Goal: Transaction & Acquisition: Obtain resource

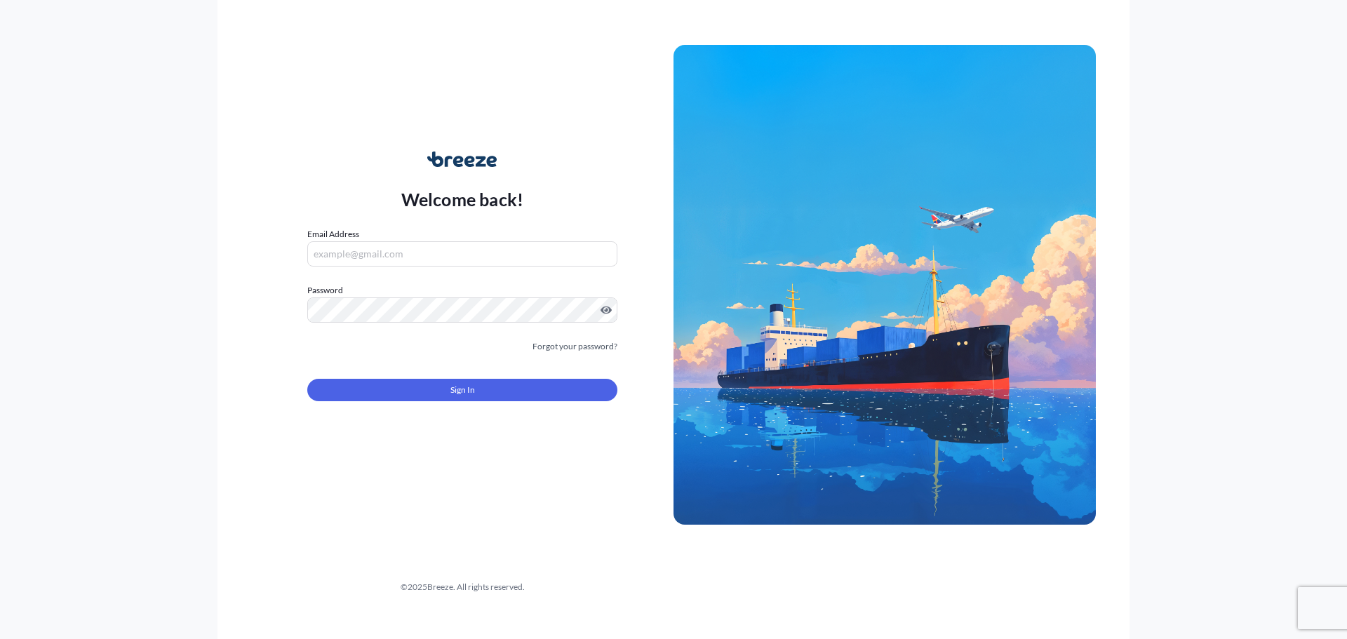
type input "[PERSON_NAME][EMAIL_ADDRESS][DOMAIN_NAME]"
click at [470, 385] on span "Sign In" at bounding box center [462, 390] width 25 height 14
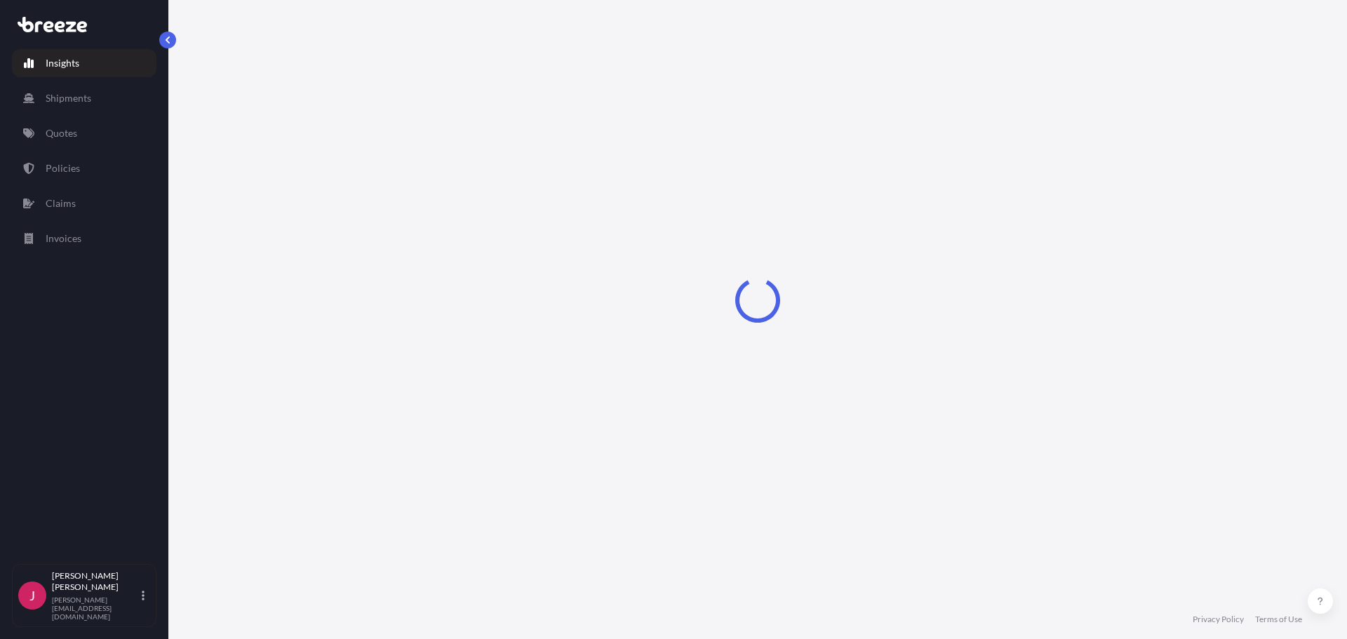
select select "2025"
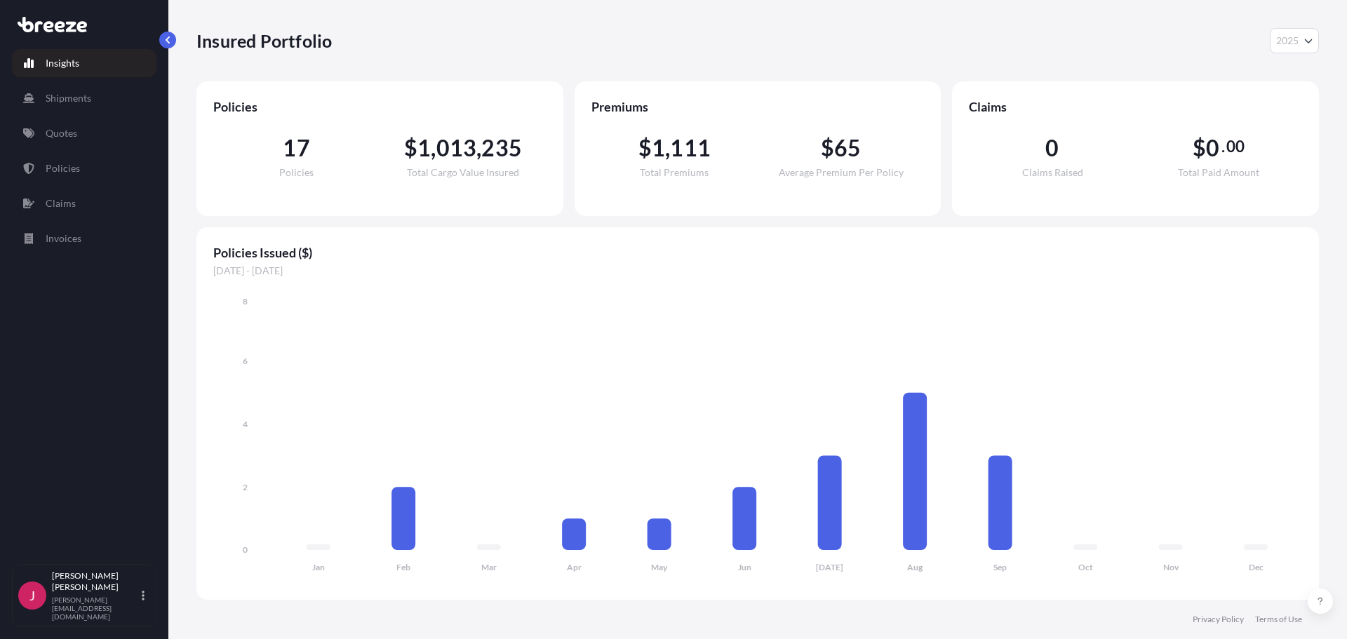
click at [70, 143] on link "Quotes" at bounding box center [84, 133] width 144 height 28
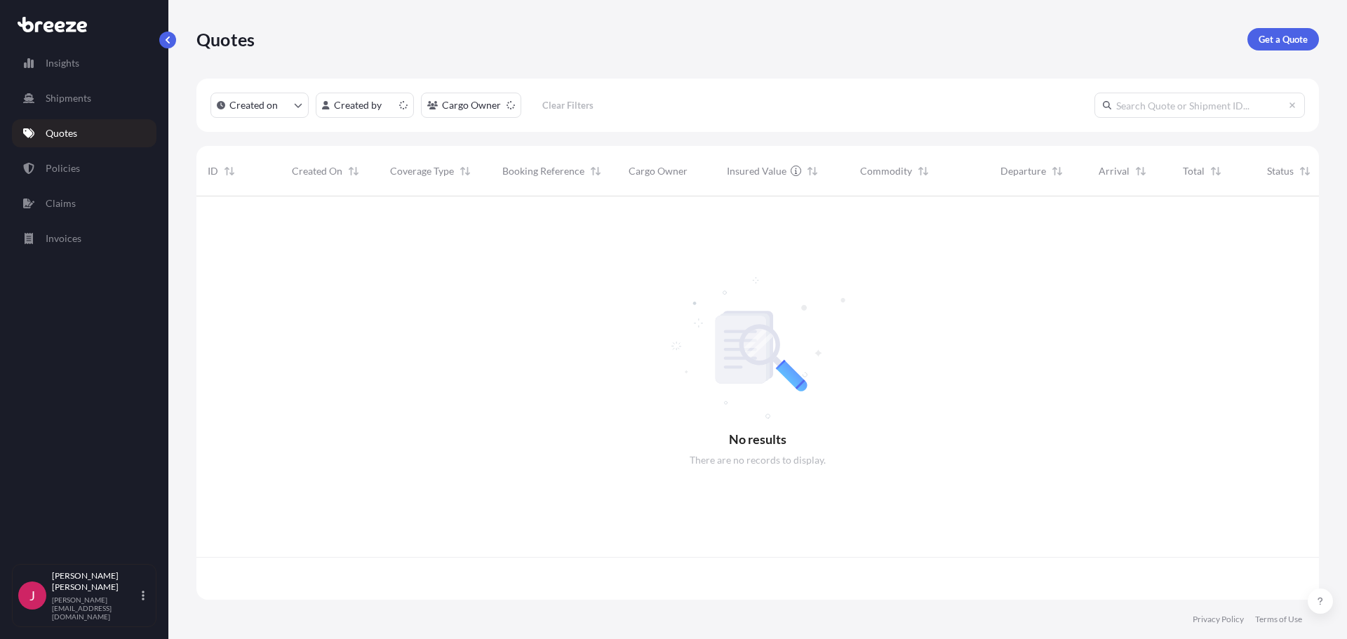
scroll to position [400, 1112]
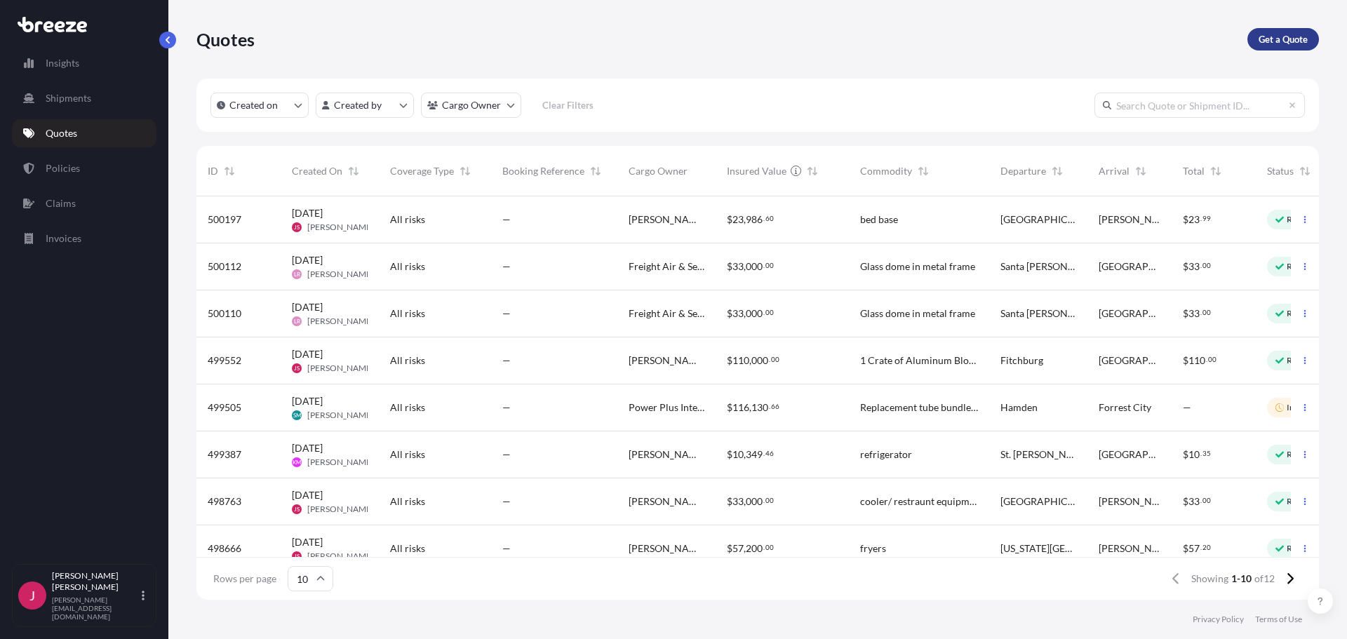
click at [1274, 35] on p "Get a Quote" at bounding box center [1282, 39] width 49 height 14
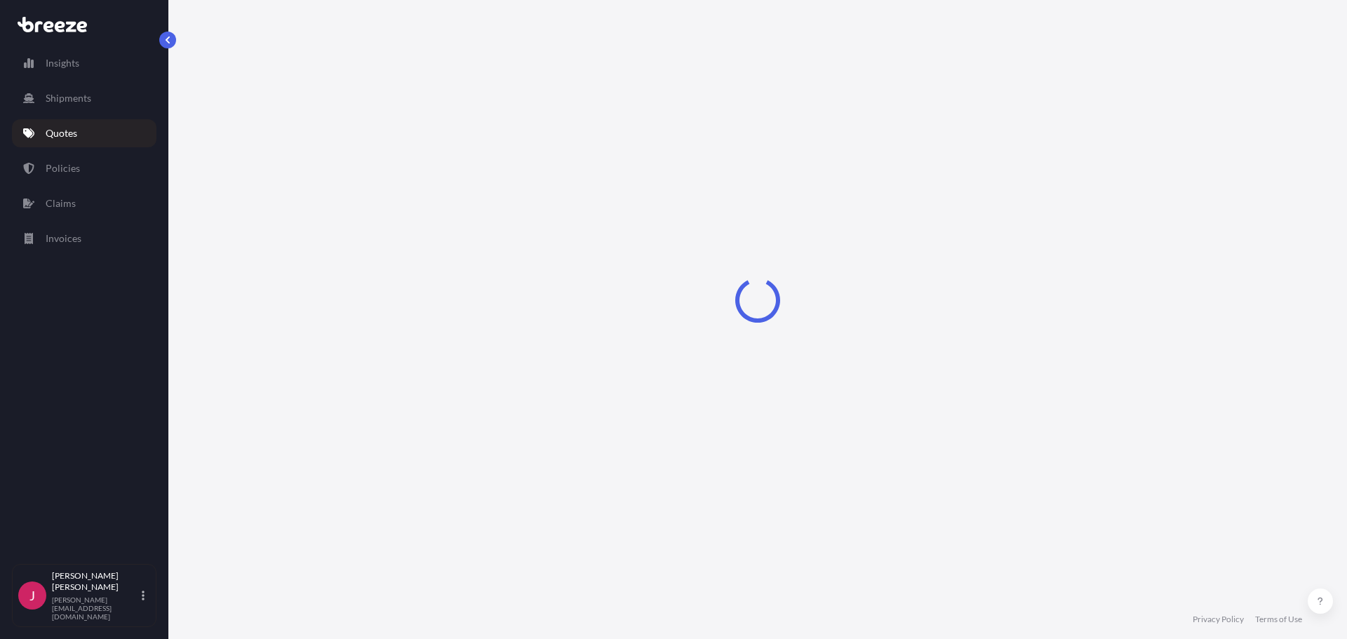
select select "Sea"
select select "1"
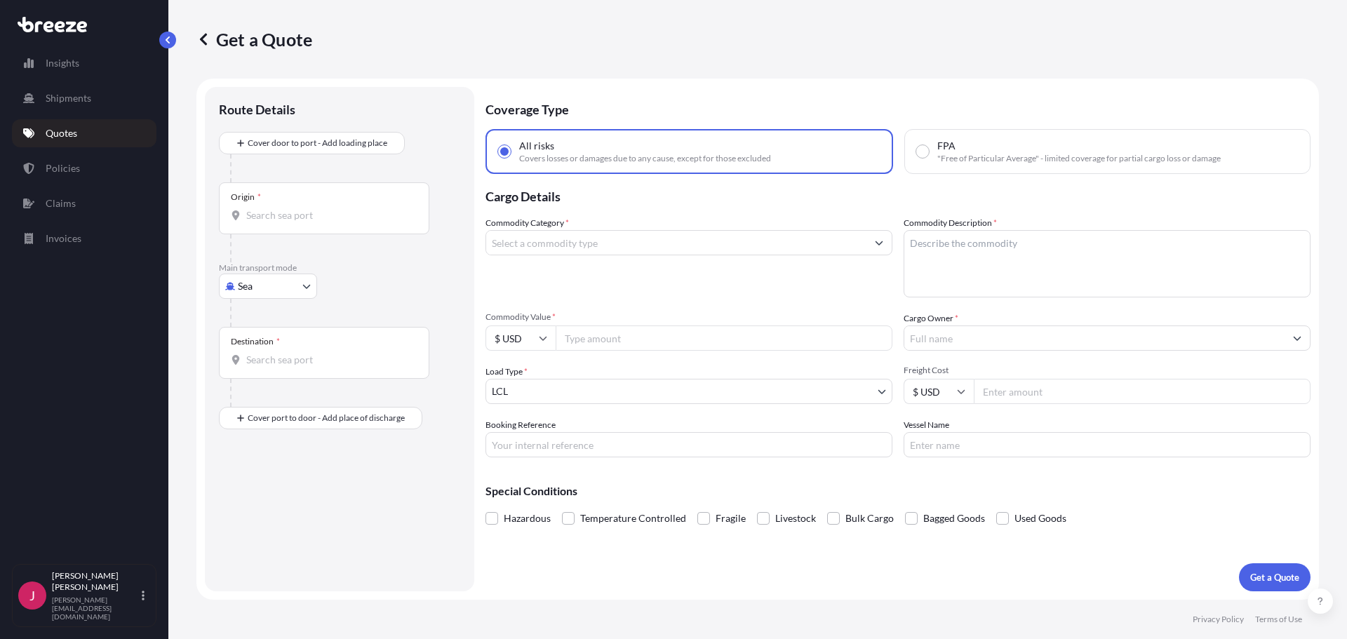
click at [290, 283] on body "Insights Shipments Quotes Policies Claims Invoices J [PERSON_NAME] [PERSON_NAME…" at bounding box center [673, 319] width 1347 height 639
click at [252, 371] on span "Road" at bounding box center [256, 373] width 22 height 14
select select "Road"
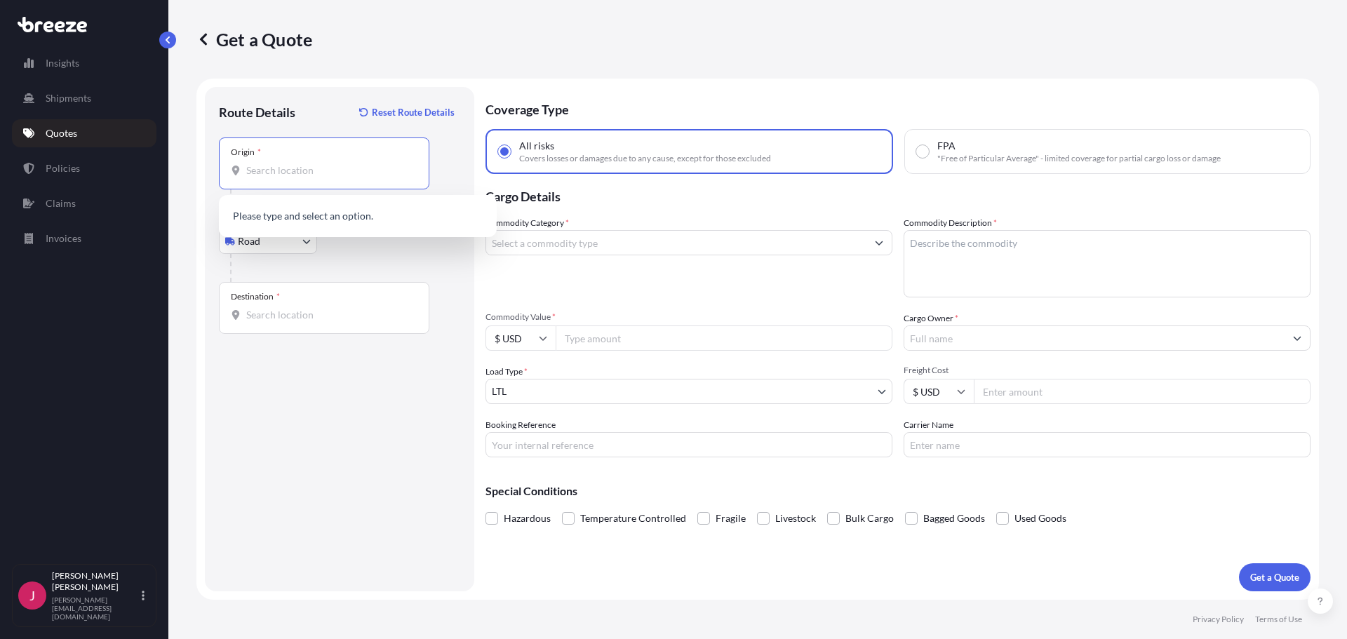
click at [288, 170] on input "Origin *" at bounding box center [329, 170] width 166 height 14
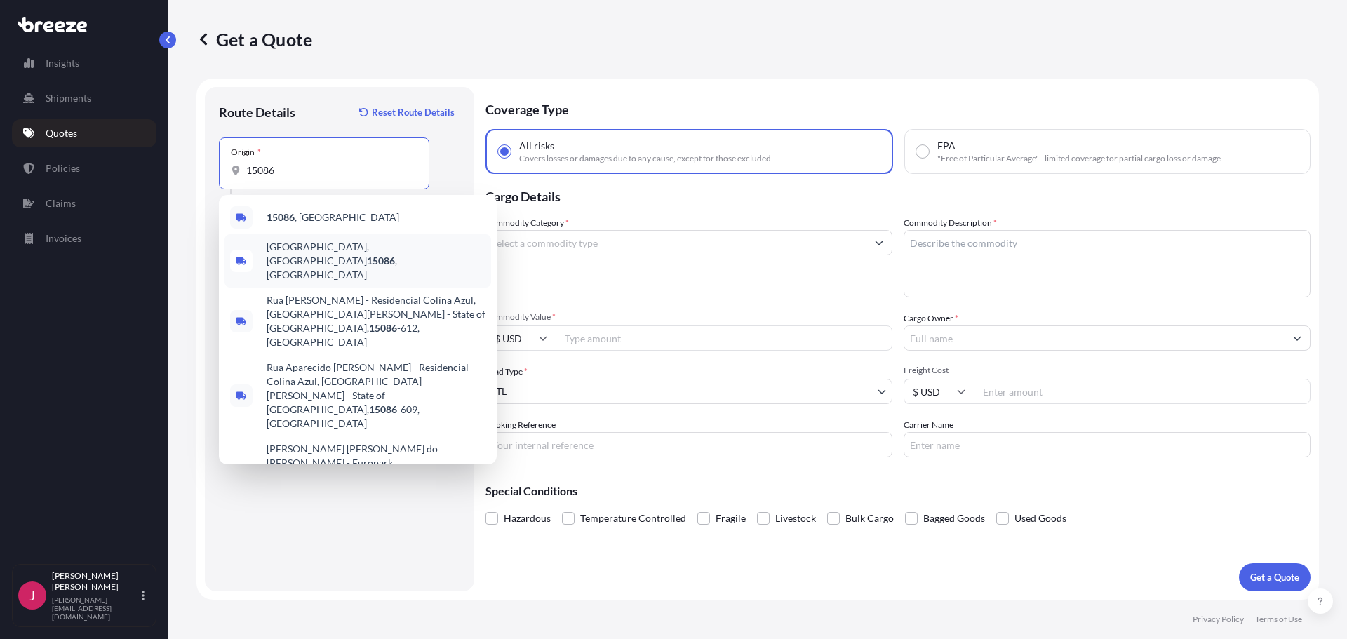
click at [324, 248] on span "[GEOGRAPHIC_DATA], [GEOGRAPHIC_DATA] , [GEOGRAPHIC_DATA]" at bounding box center [376, 261] width 219 height 42
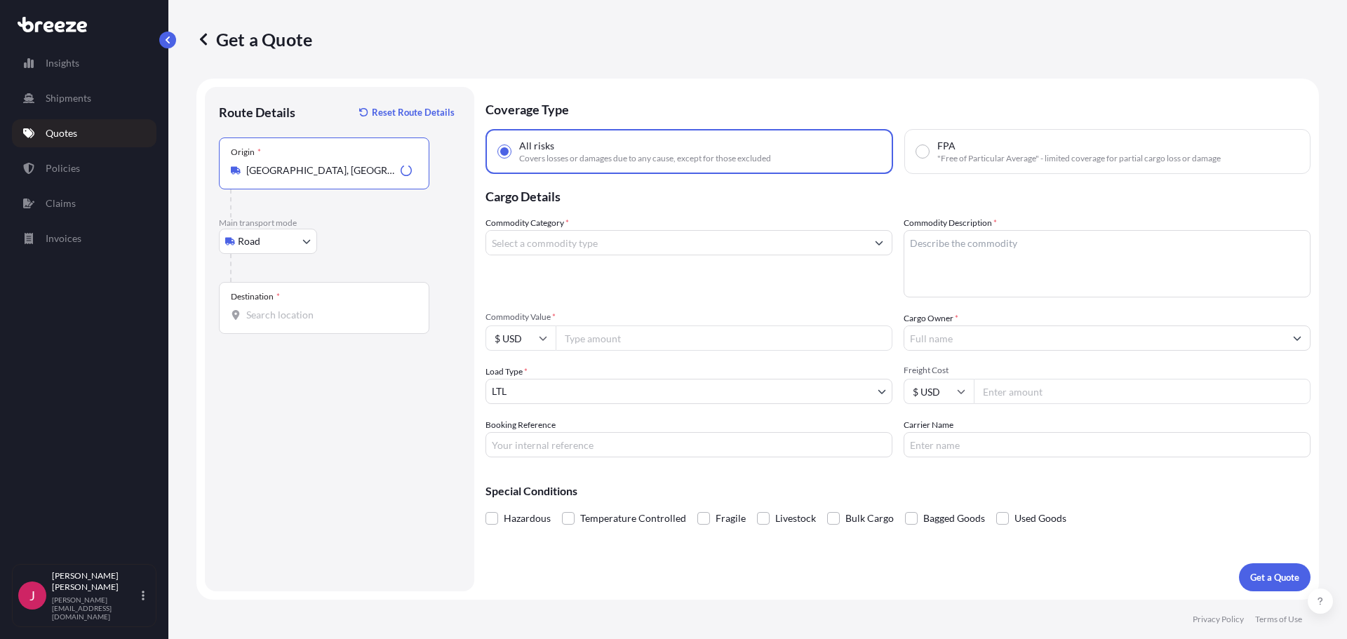
type input "[GEOGRAPHIC_DATA], [GEOGRAPHIC_DATA], [GEOGRAPHIC_DATA]"
click at [275, 311] on input "Destination *" at bounding box center [329, 315] width 166 height 14
type input "Dracut, MA 01826, [GEOGRAPHIC_DATA]"
